Goal: Complete application form

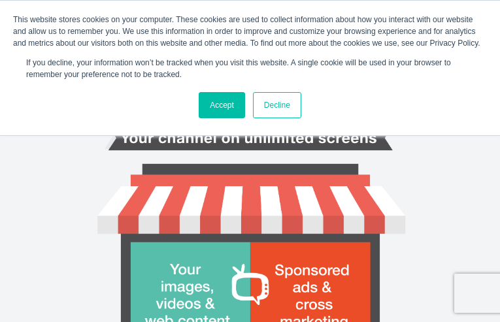
type input "ayDEHEttp"
type input "[EMAIL_ADDRESS][DOMAIN_NAME]"
type input "PVSpOJijOA"
type input "muvAnEla"
